Goal: Task Accomplishment & Management: Manage account settings

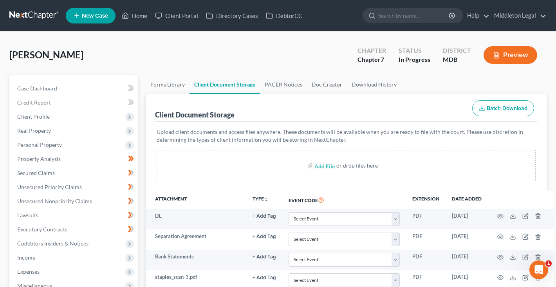
click at [42, 13] on link at bounding box center [34, 16] width 50 height 14
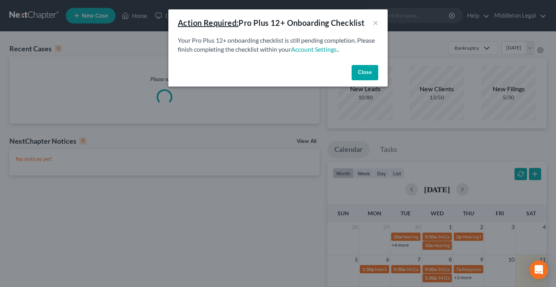
click at [353, 72] on button "Close" at bounding box center [364, 73] width 27 height 16
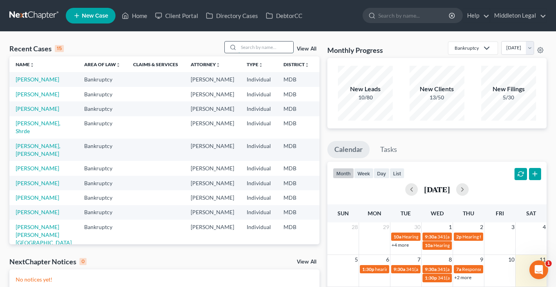
click at [270, 49] on input "search" at bounding box center [265, 46] width 55 height 11
type input "mia thomas"
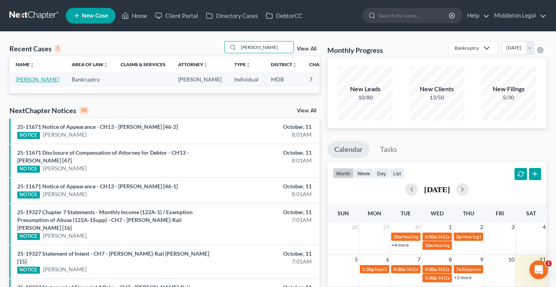
click at [24, 83] on link "Thomas, Mia" at bounding box center [37, 79] width 43 height 7
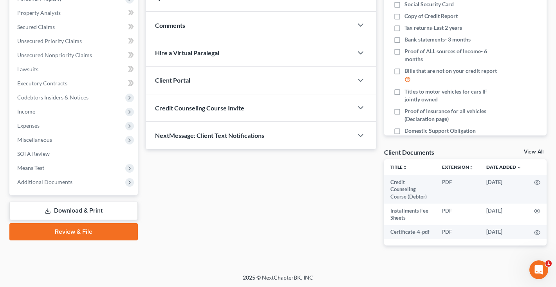
scroll to position [145, 0]
click at [530, 155] on link "View All" at bounding box center [533, 152] width 20 height 5
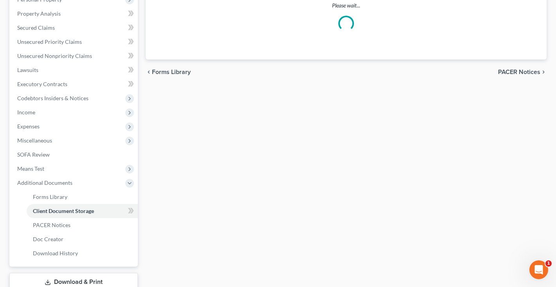
scroll to position [127, 0]
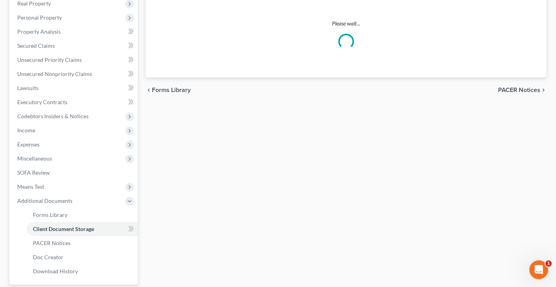
select select "14"
select select "59"
select select "14"
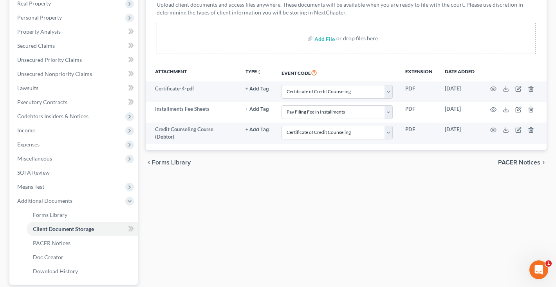
scroll to position [0, 0]
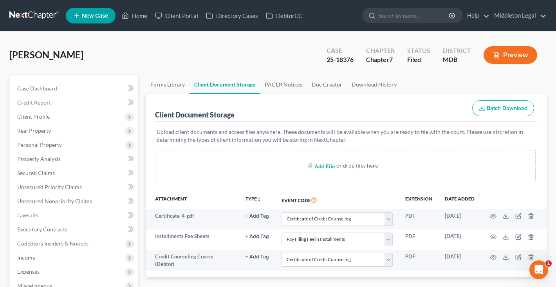
click at [324, 169] on input "file" at bounding box center [323, 165] width 19 height 14
type input "C:\fakepath\Sept 3247.pdf"
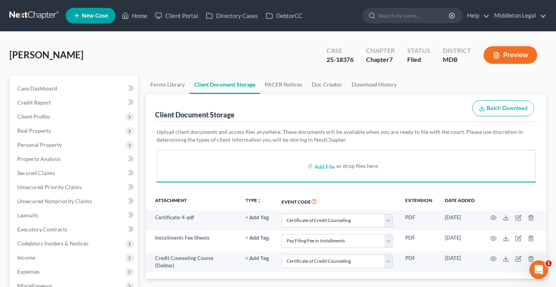
select select "14"
select select "59"
select select "14"
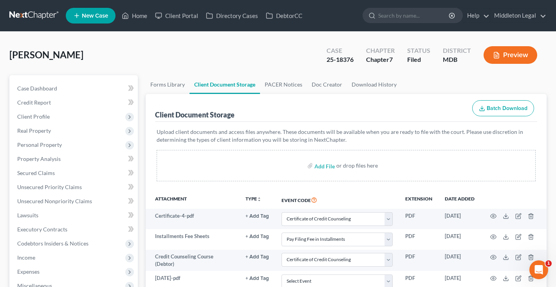
select select "14"
select select "59"
select select "14"
